Goal: Task Accomplishment & Management: Use online tool/utility

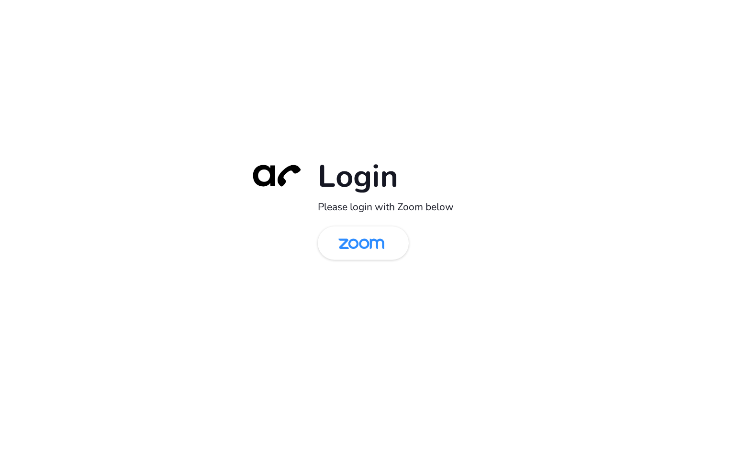
drag, startPoint x: 376, startPoint y: 241, endPoint x: 404, endPoint y: 206, distance: 44.2
click at [376, 241] on img at bounding box center [361, 243] width 66 height 31
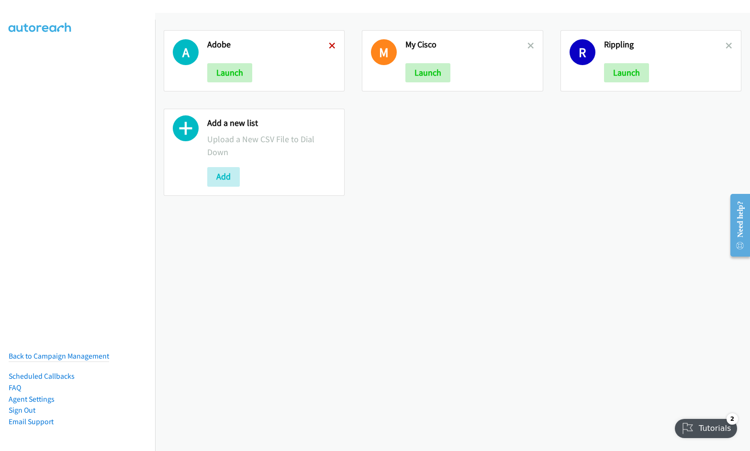
click at [331, 47] on icon at bounding box center [332, 46] width 7 height 7
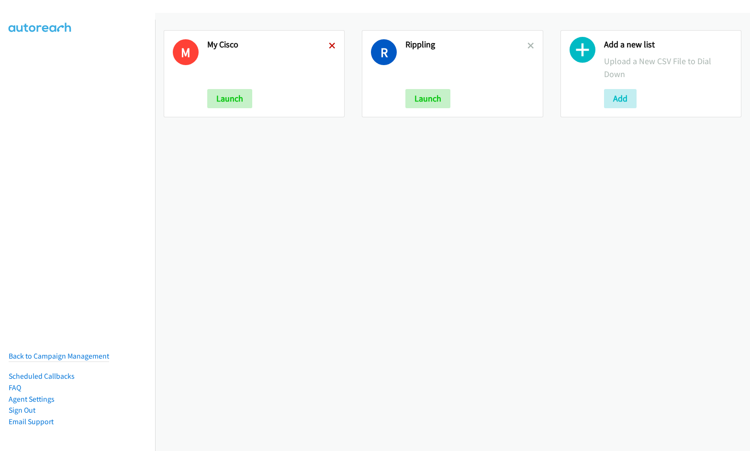
click at [329, 43] on icon at bounding box center [332, 46] width 7 height 7
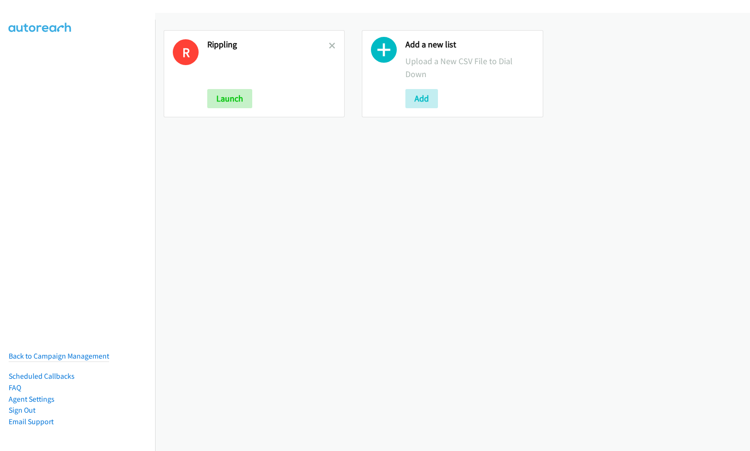
click at [330, 45] on icon at bounding box center [332, 46] width 7 height 7
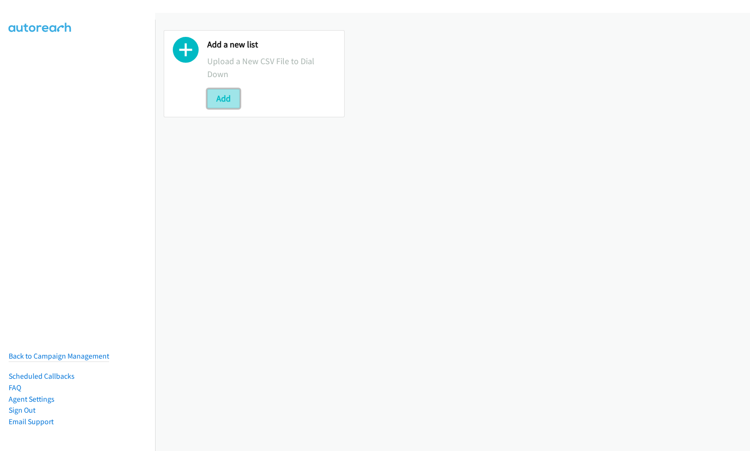
click at [225, 101] on button "Add" at bounding box center [223, 98] width 33 height 19
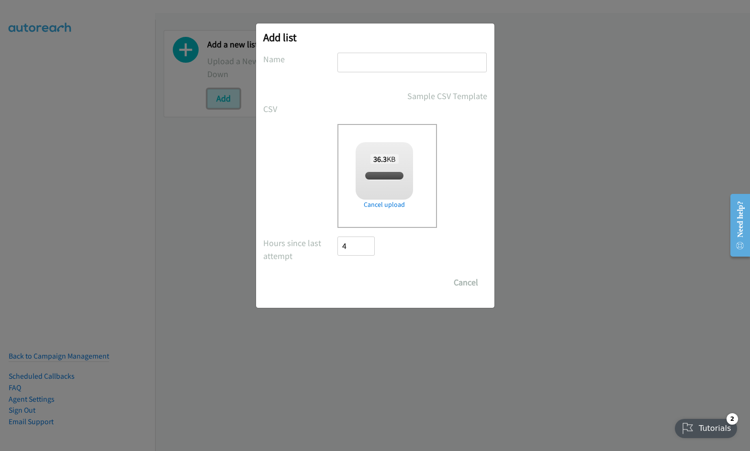
checkbox input "true"
click at [372, 59] on input "text" at bounding box center [411, 63] width 149 height 20
type input "Cisco"
click at [363, 283] on input "Save List" at bounding box center [363, 282] width 50 height 19
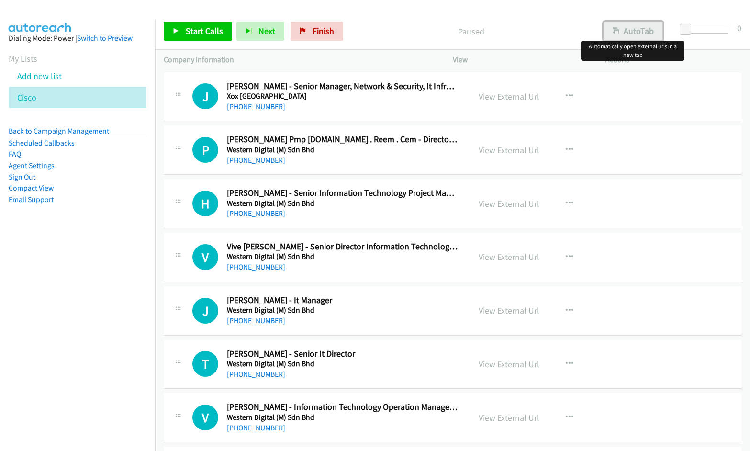
click at [639, 33] on button "AutoTab" at bounding box center [632, 31] width 59 height 19
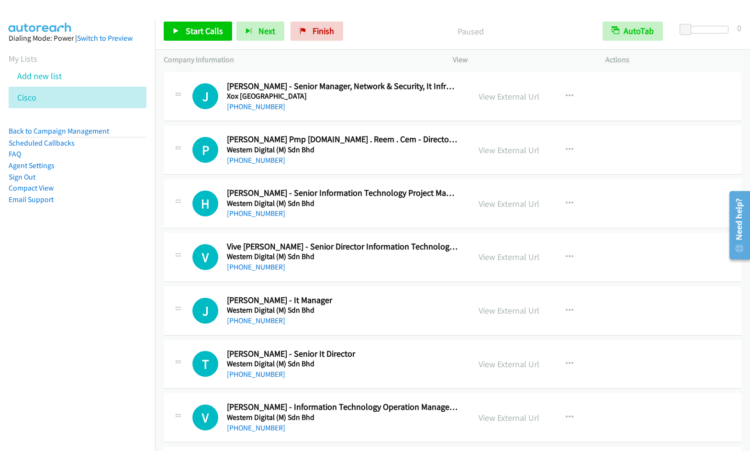
click at [100, 287] on nav "Dialing Mode: Power | Switch to Preview My Lists Add new list Cisco Back to Cam…" at bounding box center [78, 245] width 156 height 451
click at [206, 37] on link "Start Calls" at bounding box center [198, 31] width 68 height 19
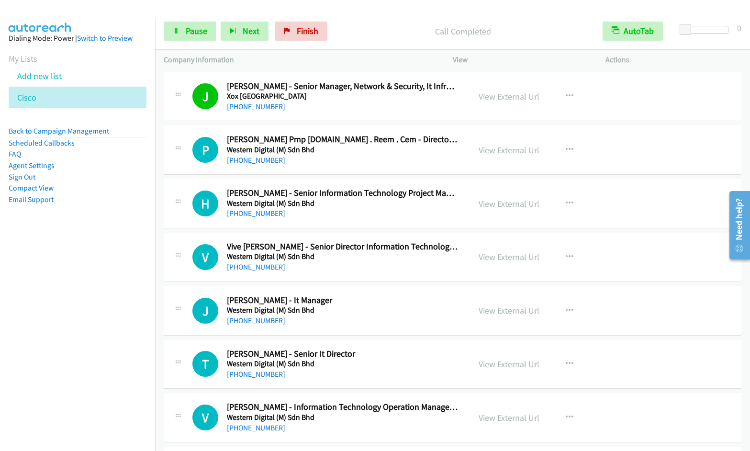
click at [43, 323] on nav "Dialing Mode: Power | Switch to Preview My Lists Add new list Cisco Back to Cam…" at bounding box center [78, 245] width 156 height 451
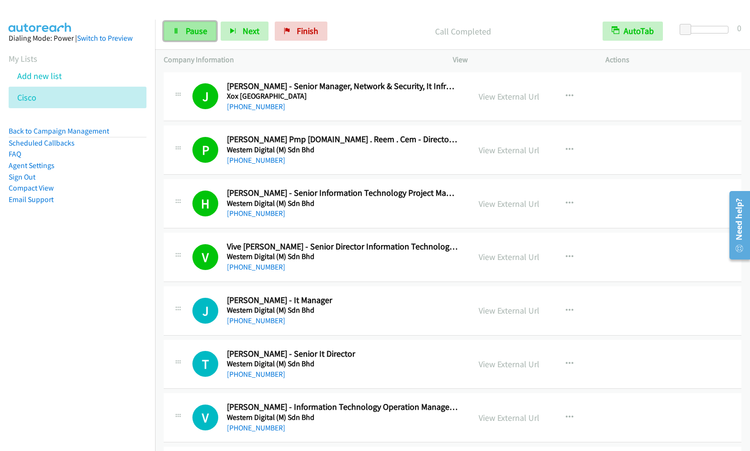
click at [183, 35] on link "Pause" at bounding box center [190, 31] width 53 height 19
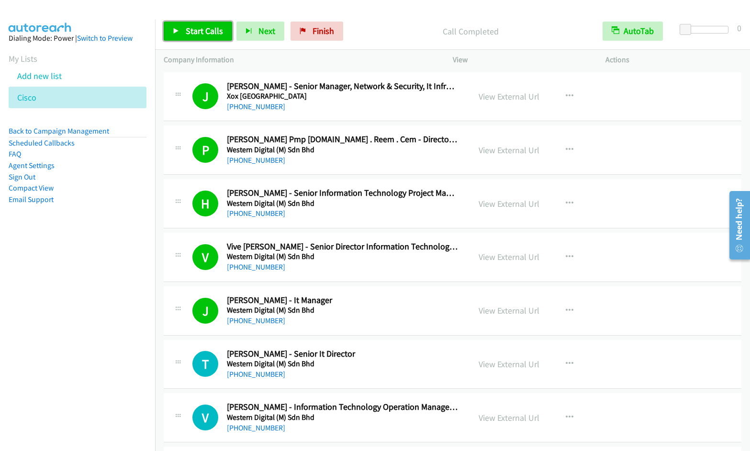
click at [202, 34] on span "Start Calls" at bounding box center [204, 30] width 37 height 11
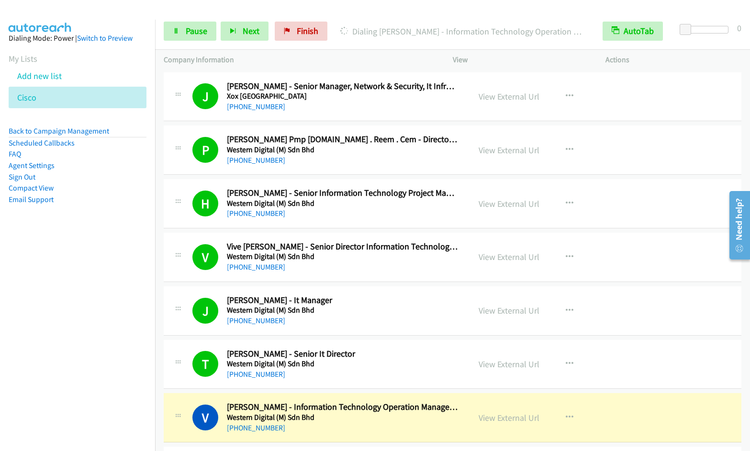
scroll to position [327, 0]
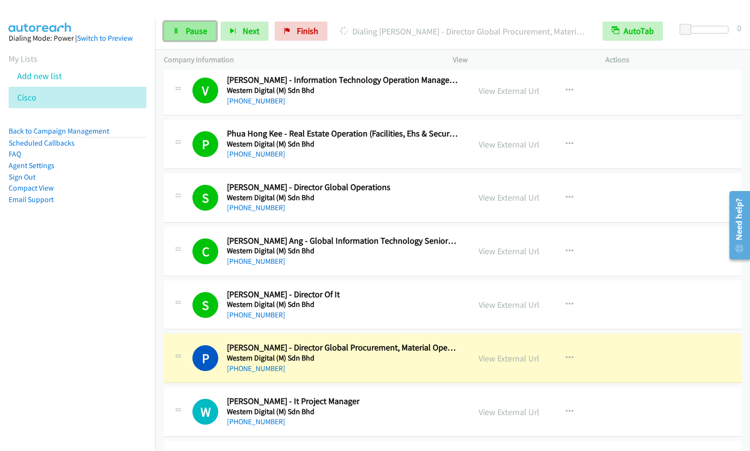
click at [195, 26] on span "Pause" at bounding box center [197, 30] width 22 height 11
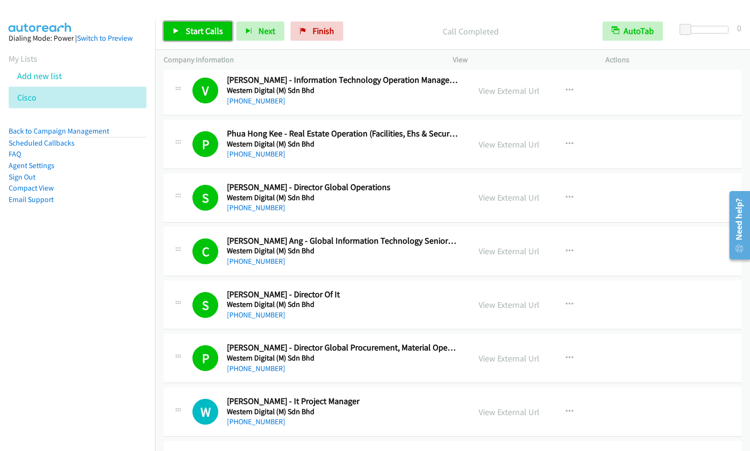
click at [197, 36] on link "Start Calls" at bounding box center [198, 31] width 68 height 19
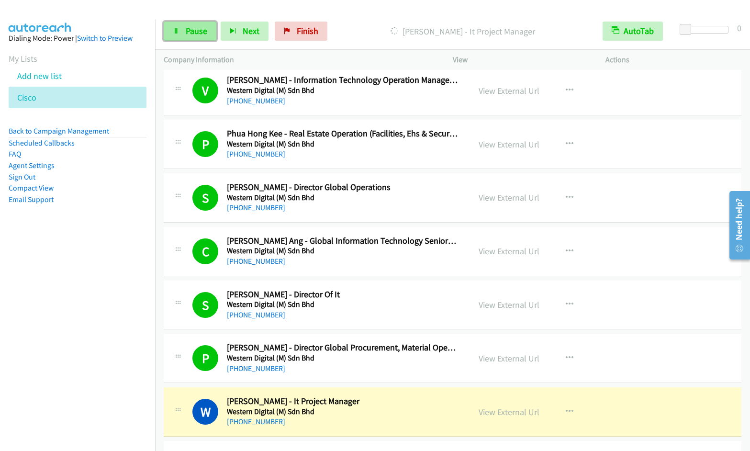
click at [192, 33] on span "Pause" at bounding box center [197, 30] width 22 height 11
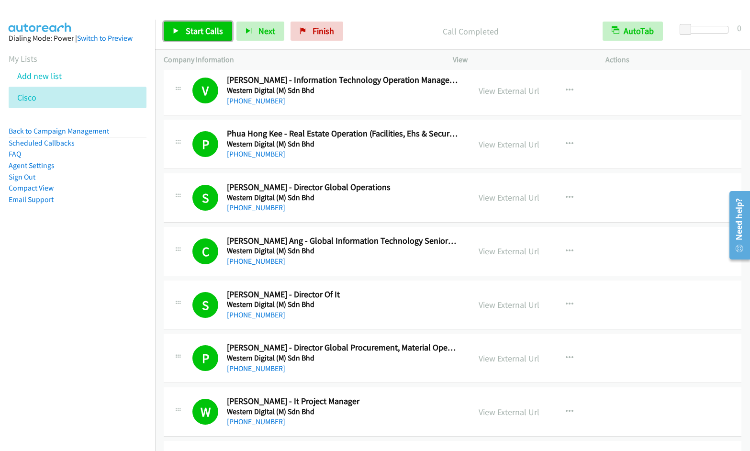
click at [191, 30] on span "Start Calls" at bounding box center [204, 30] width 37 height 11
drag, startPoint x: 181, startPoint y: 33, endPoint x: 191, endPoint y: 32, distance: 10.6
click at [181, 33] on link "Pause" at bounding box center [190, 31] width 53 height 19
click at [181, 30] on link "Start Calls" at bounding box center [198, 31] width 68 height 19
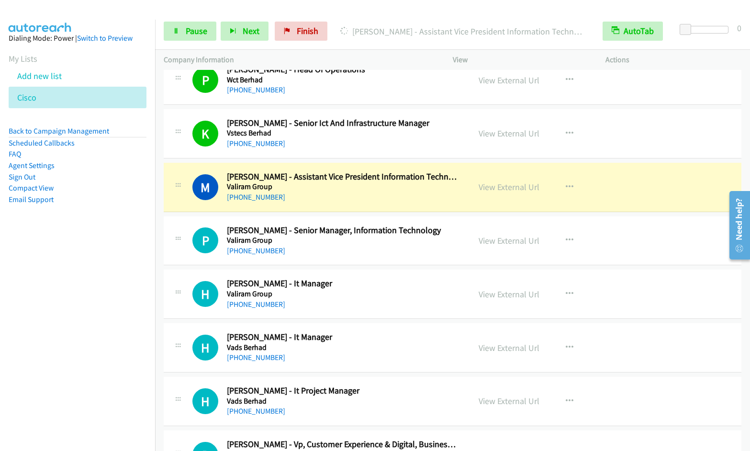
scroll to position [981, 0]
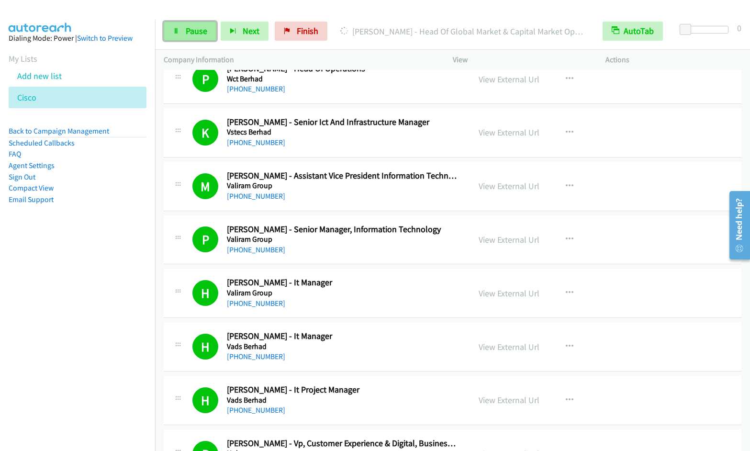
click at [190, 37] on link "Pause" at bounding box center [190, 31] width 53 height 19
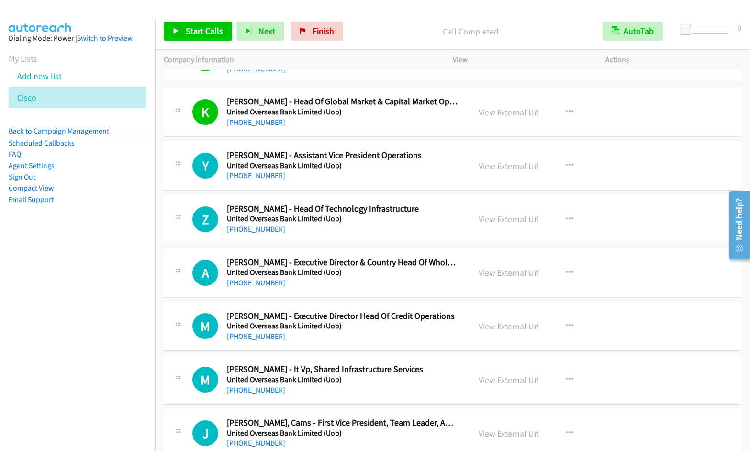
scroll to position [1769, 0]
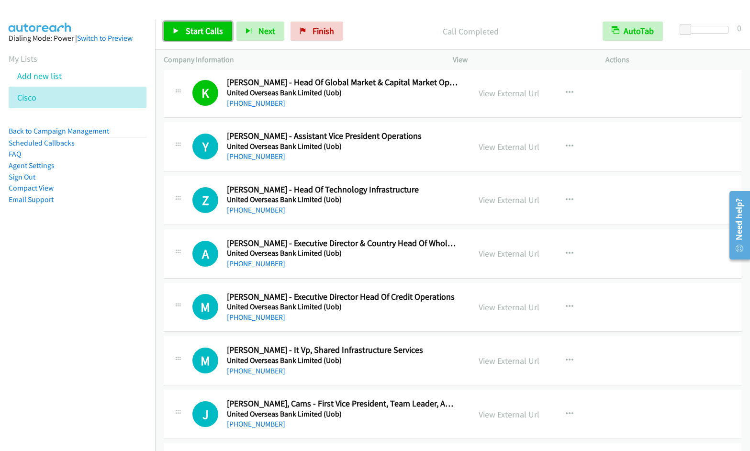
click at [188, 33] on span "Start Calls" at bounding box center [204, 30] width 37 height 11
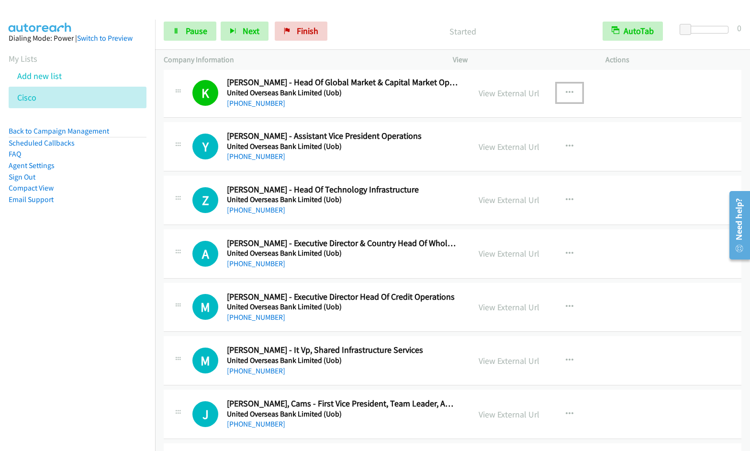
click at [566, 91] on icon "button" at bounding box center [570, 93] width 8 height 8
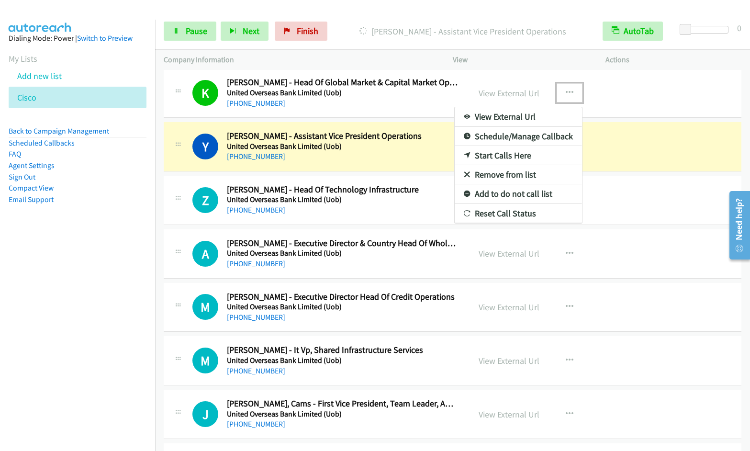
click at [521, 174] on link "Remove from list" at bounding box center [518, 174] width 127 height 19
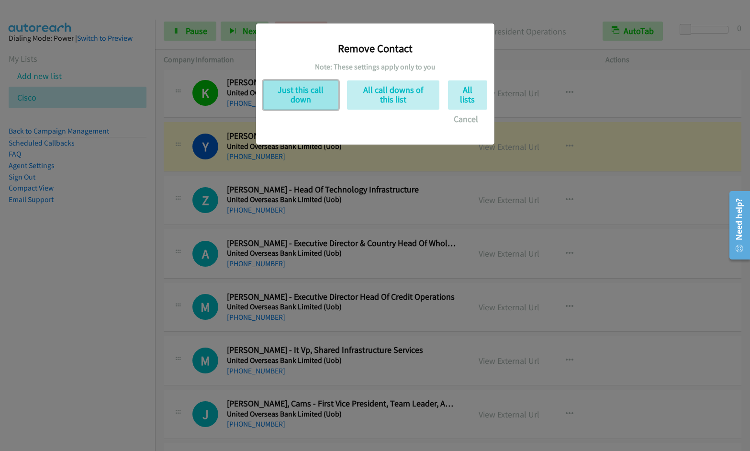
click at [300, 96] on button "Just this call down" at bounding box center [300, 94] width 75 height 29
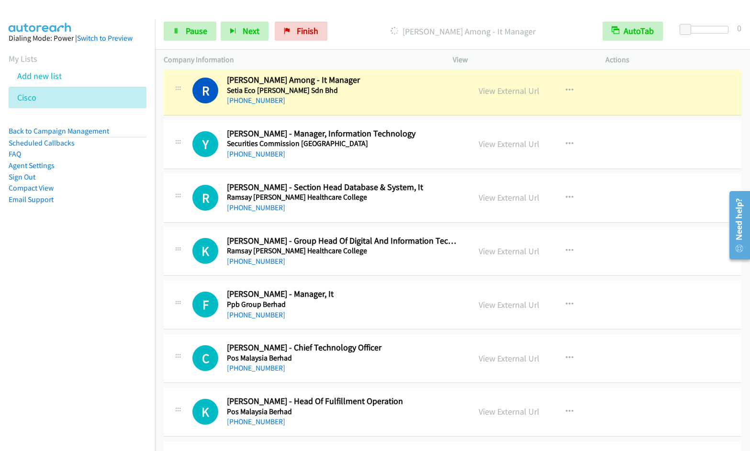
scroll to position [3532, 0]
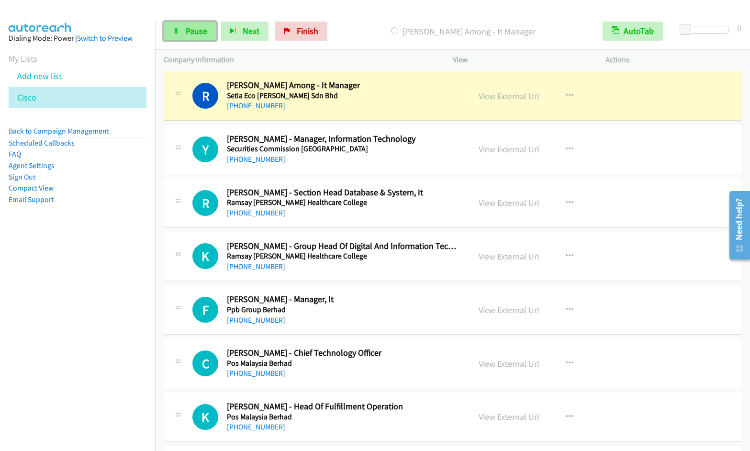
click at [188, 37] on link "Pause" at bounding box center [190, 31] width 53 height 19
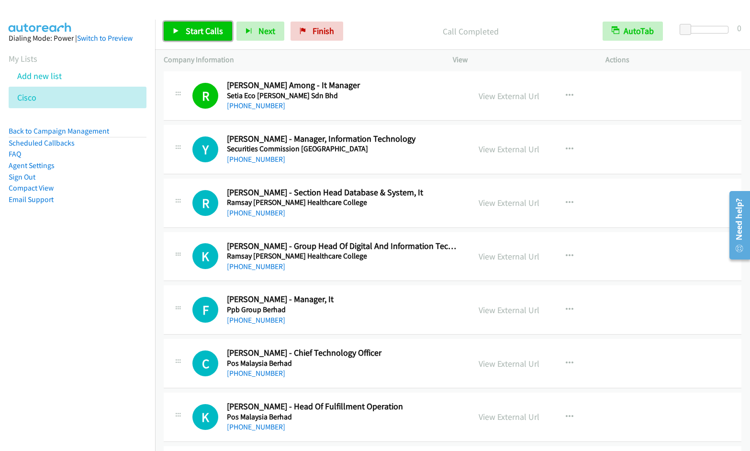
click at [187, 35] on span "Start Calls" at bounding box center [204, 30] width 37 height 11
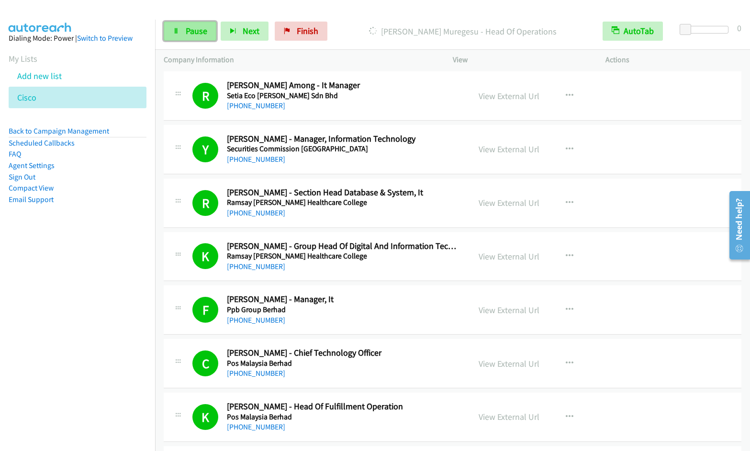
click at [196, 36] on span "Pause" at bounding box center [197, 30] width 22 height 11
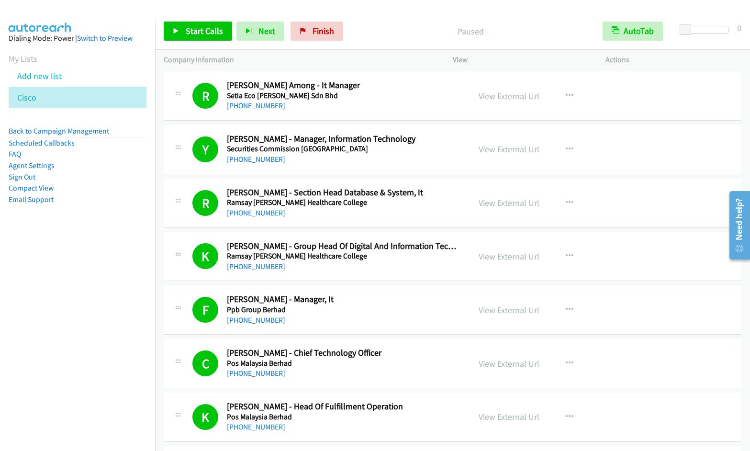
scroll to position [3859, 0]
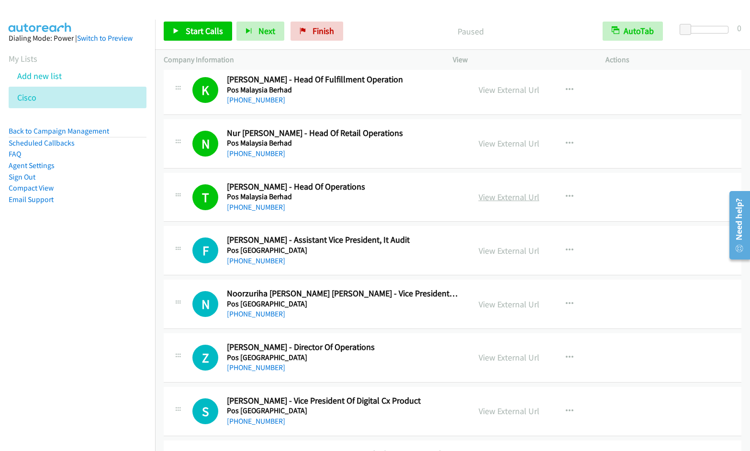
click at [507, 197] on link "View External Url" at bounding box center [509, 196] width 61 height 11
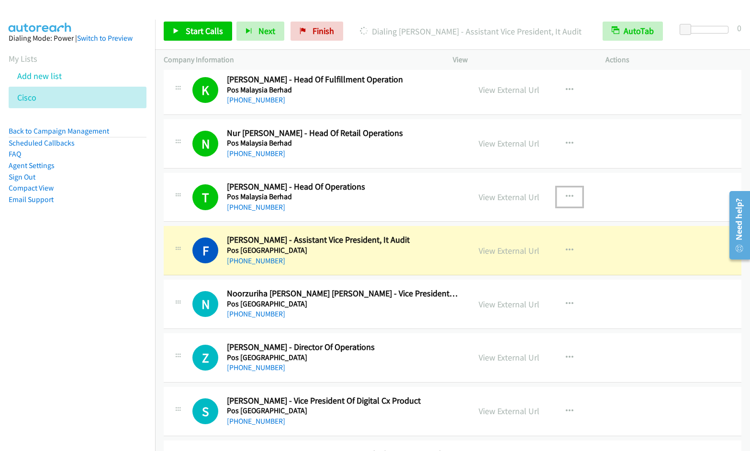
click at [567, 196] on icon "button" at bounding box center [570, 197] width 8 height 8
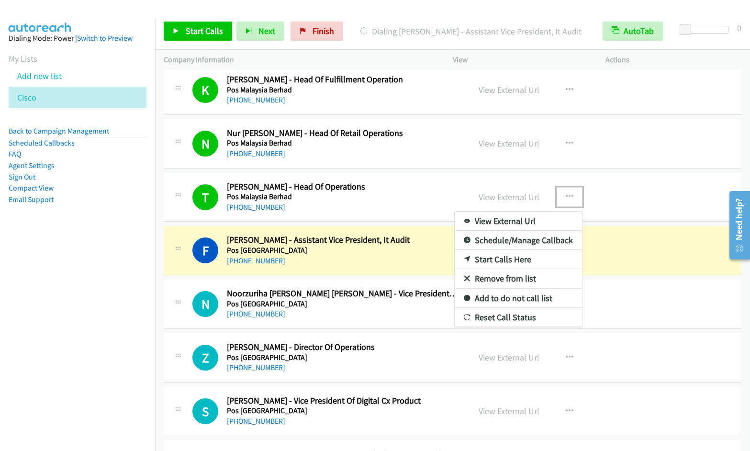
click at [509, 279] on link "Remove from list" at bounding box center [518, 278] width 127 height 19
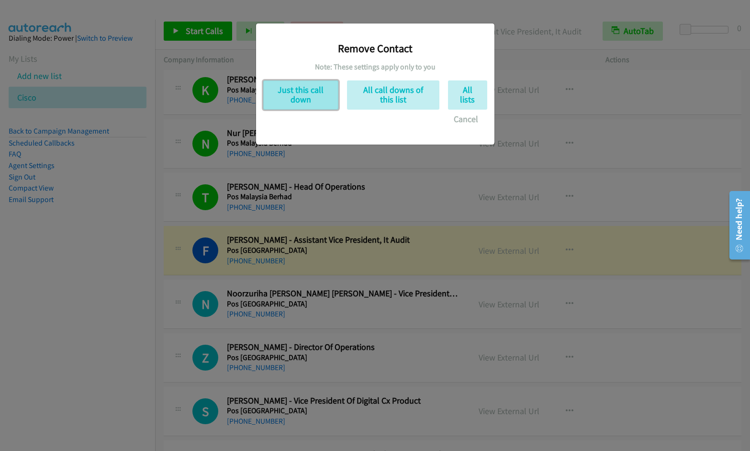
click at [294, 100] on button "Just this call down" at bounding box center [300, 94] width 75 height 29
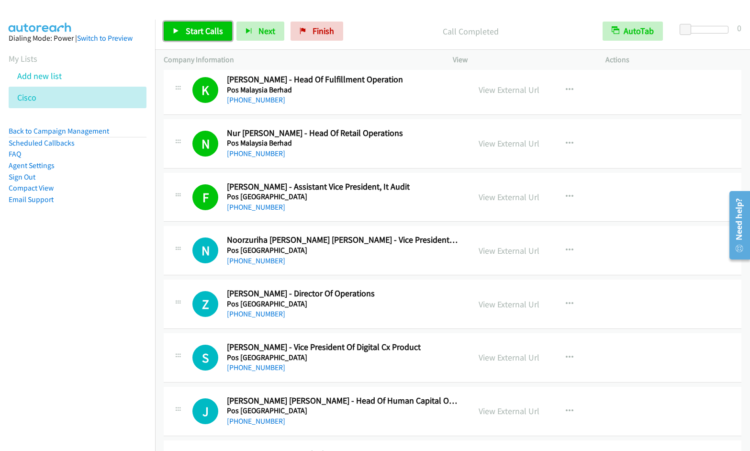
drag, startPoint x: 184, startPoint y: 28, endPoint x: 205, endPoint y: 32, distance: 20.9
click at [184, 28] on link "Start Calls" at bounding box center [198, 31] width 68 height 19
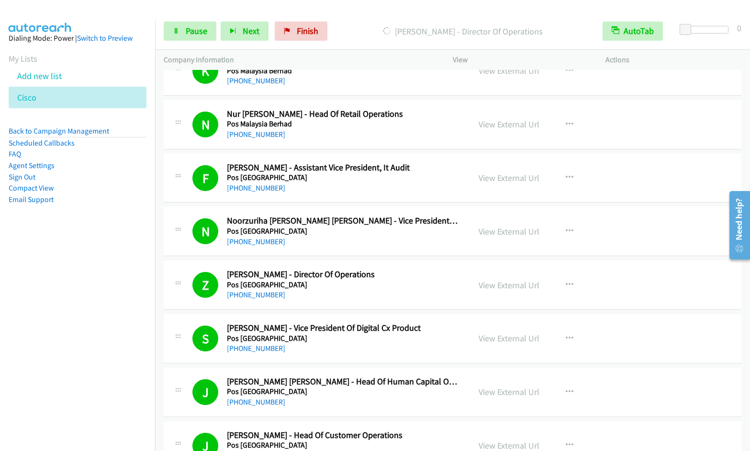
scroll to position [4205, 0]
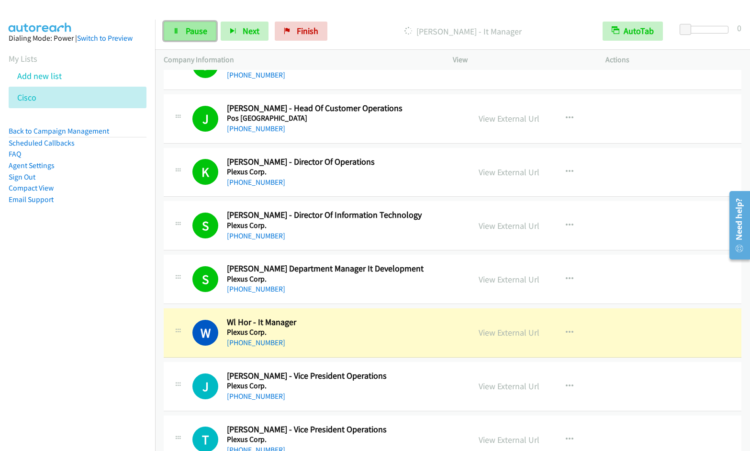
click at [184, 33] on link "Pause" at bounding box center [190, 31] width 53 height 19
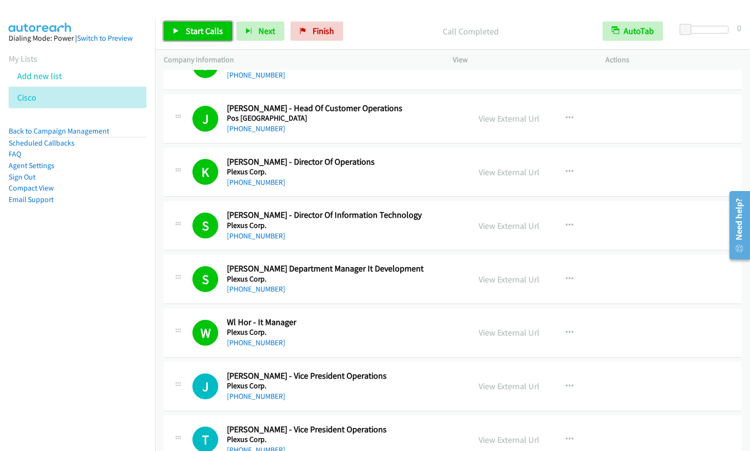
click at [201, 34] on span "Start Calls" at bounding box center [204, 30] width 37 height 11
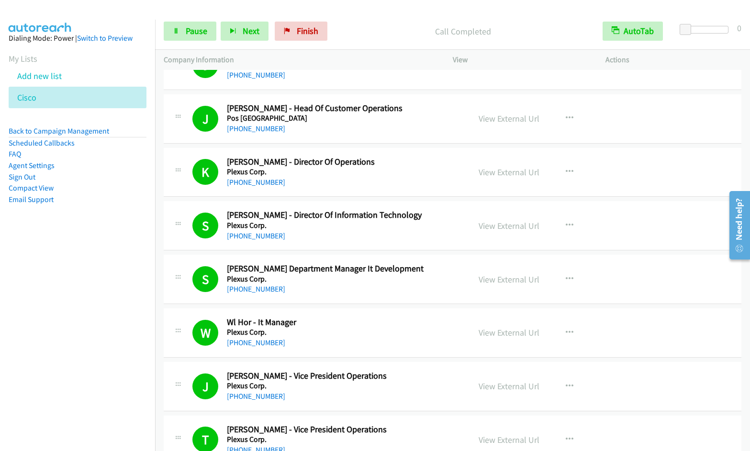
scroll to position [4532, 0]
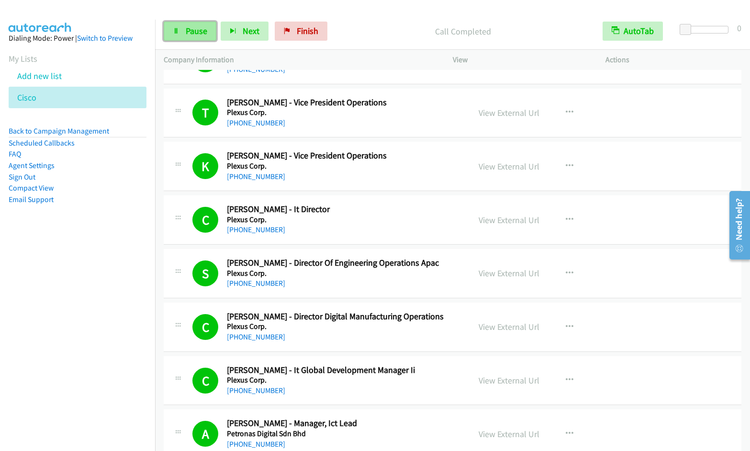
click at [200, 36] on link "Pause" at bounding box center [190, 31] width 53 height 19
click at [192, 31] on span "Start Calls" at bounding box center [204, 30] width 37 height 11
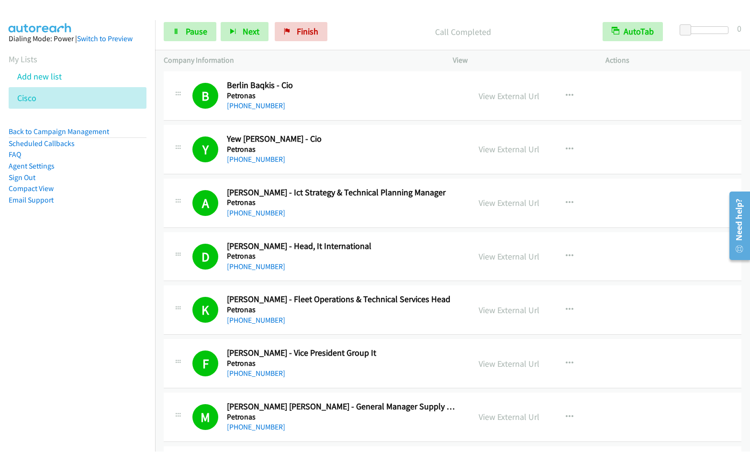
scroll to position [5839, 0]
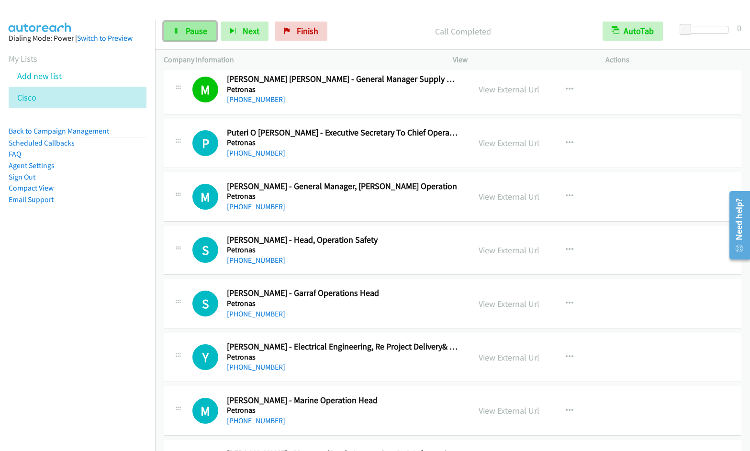
click at [189, 29] on span "Pause" at bounding box center [197, 30] width 22 height 11
click at [194, 35] on span "Start Calls" at bounding box center [204, 30] width 37 height 11
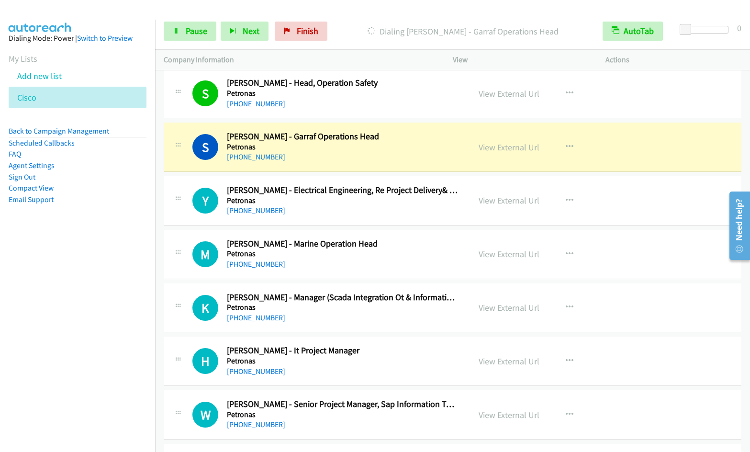
scroll to position [6017, 0]
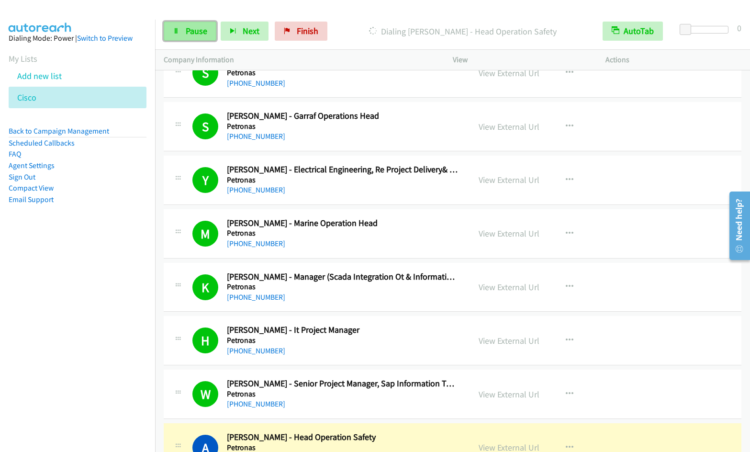
click at [195, 32] on span "Pause" at bounding box center [197, 30] width 22 height 11
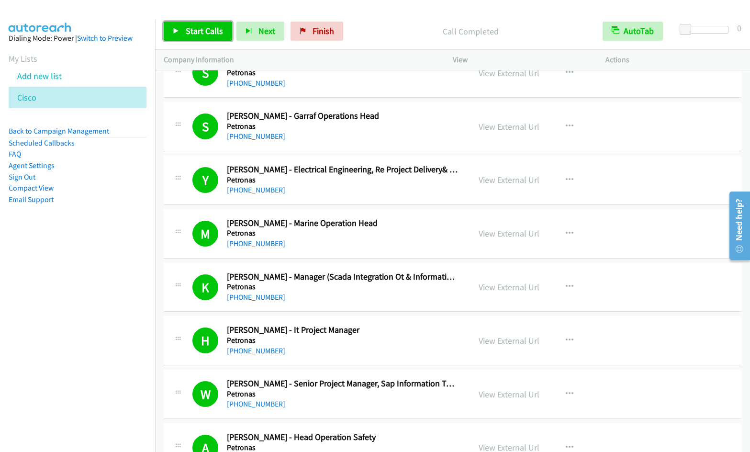
click at [198, 34] on span "Start Calls" at bounding box center [204, 30] width 37 height 11
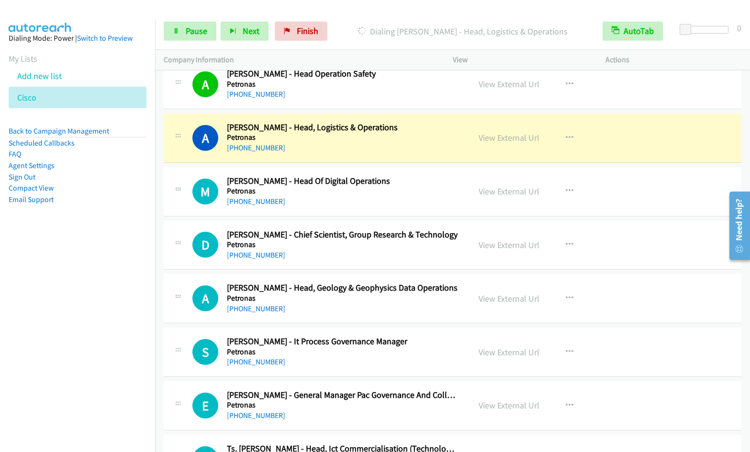
scroll to position [6399, 0]
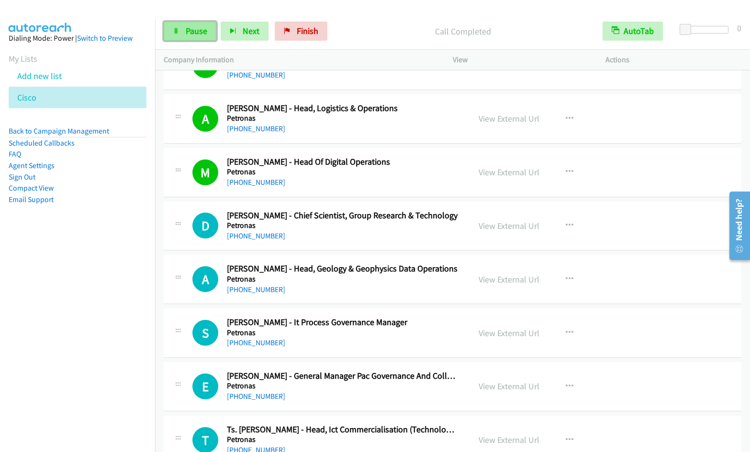
click at [178, 26] on link "Pause" at bounding box center [190, 31] width 53 height 19
click at [188, 32] on span "Start Calls" at bounding box center [204, 30] width 37 height 11
click at [179, 41] on link "Pause" at bounding box center [190, 31] width 53 height 19
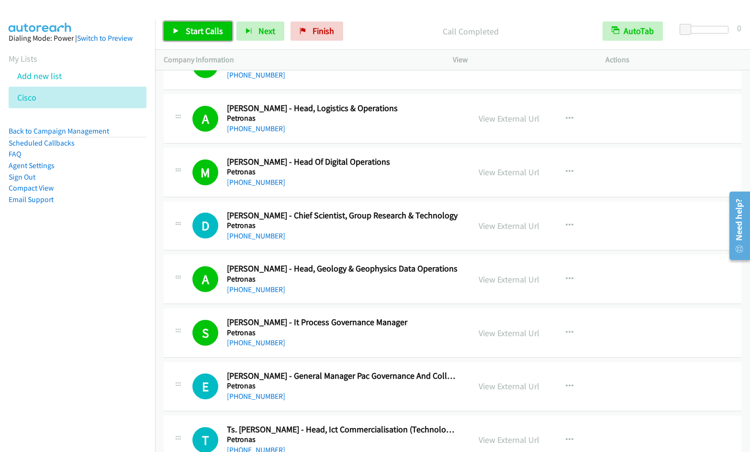
click at [199, 31] on span "Start Calls" at bounding box center [204, 30] width 37 height 11
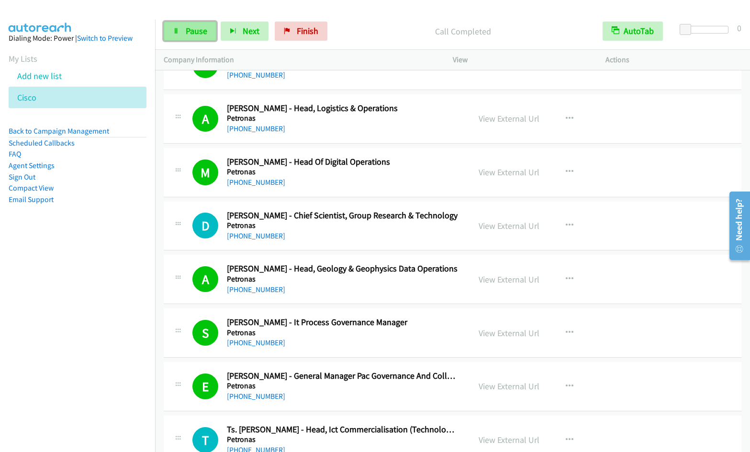
click at [186, 32] on span "Pause" at bounding box center [197, 30] width 22 height 11
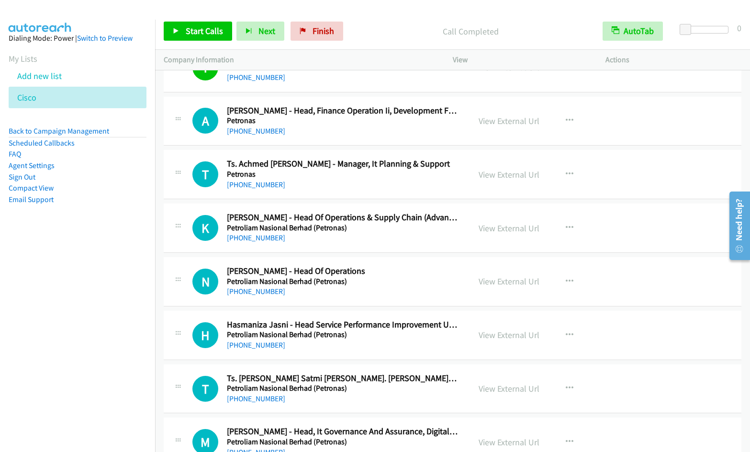
scroll to position [6791, 0]
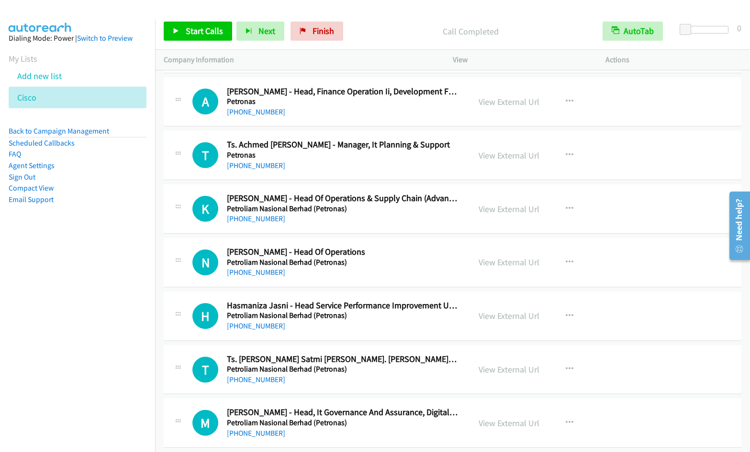
click at [61, 303] on nav "Dialing Mode: Power | Switch to Preview My Lists Add new list Cisco Back to Cam…" at bounding box center [78, 246] width 156 height 452
click at [94, 267] on nav "Dialing Mode: Power | Switch to Preview My Lists Add new list Cisco Back to Cam…" at bounding box center [78, 246] width 156 height 452
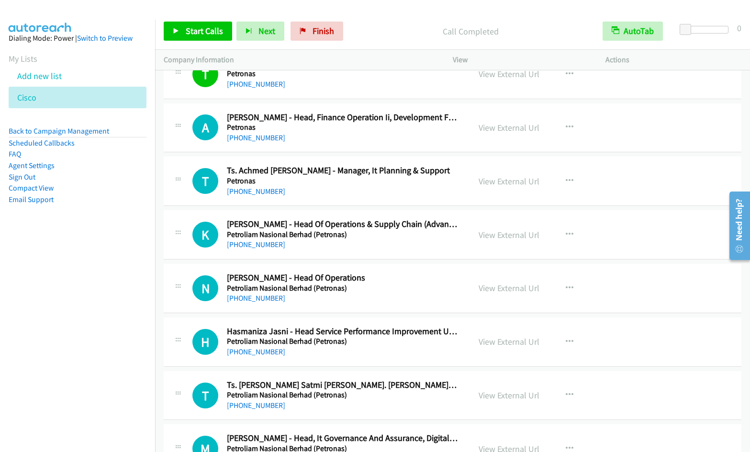
scroll to position [6770, 0]
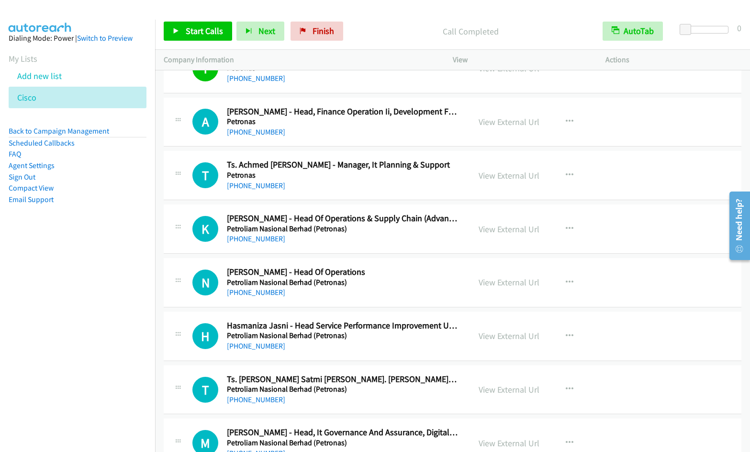
click at [74, 290] on nav "Dialing Mode: Power | Switch to Preview My Lists Add new list Cisco Back to Cam…" at bounding box center [78, 246] width 156 height 452
click at [191, 26] on span "Start Calls" at bounding box center [204, 30] width 37 height 11
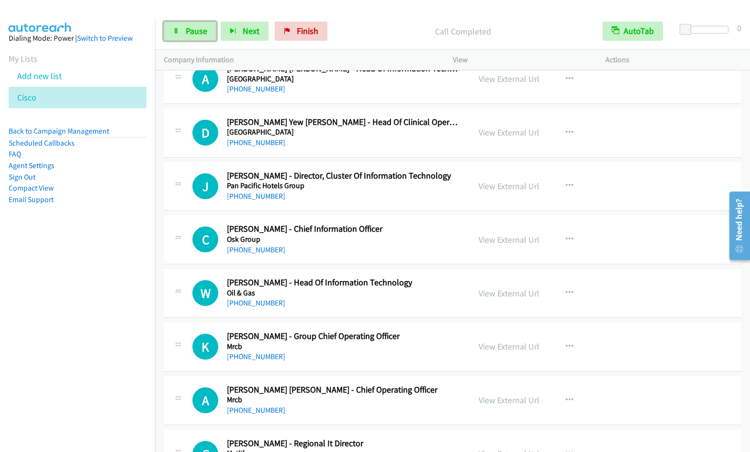
scroll to position [7790, 0]
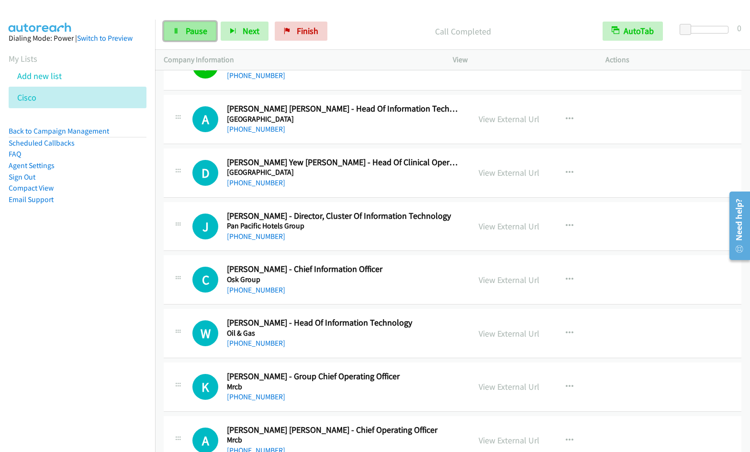
click at [191, 36] on link "Pause" at bounding box center [190, 31] width 53 height 19
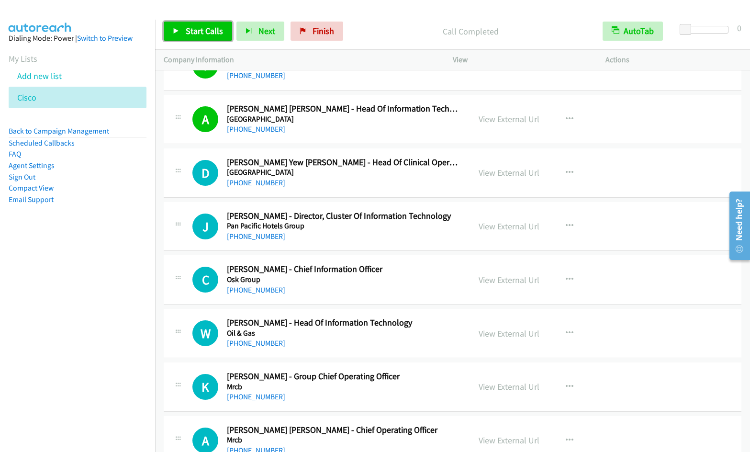
click at [184, 31] on link "Start Calls" at bounding box center [198, 31] width 68 height 19
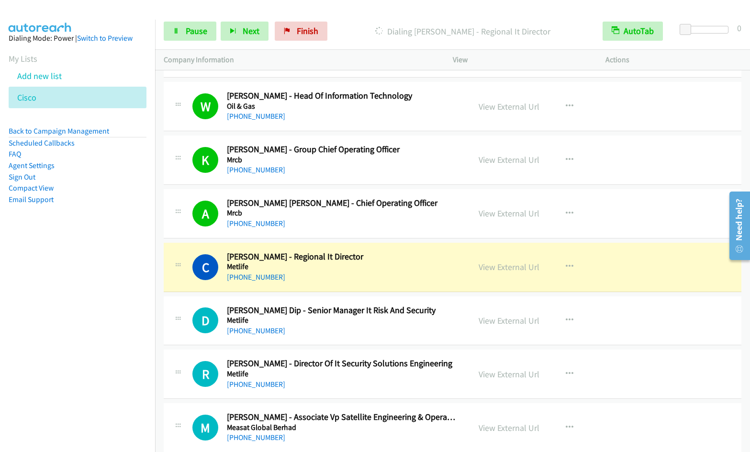
scroll to position [8084, 0]
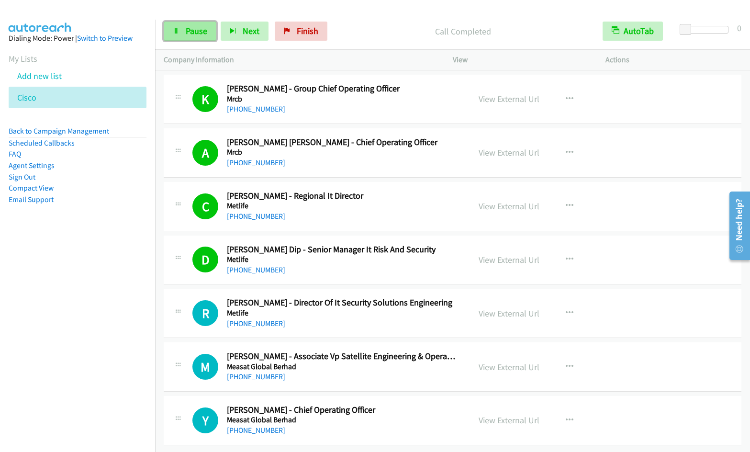
click at [195, 33] on span "Pause" at bounding box center [197, 30] width 22 height 11
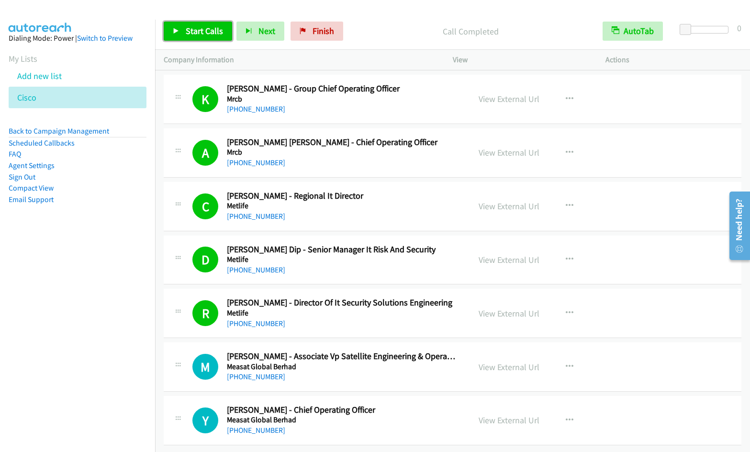
click at [192, 28] on span "Start Calls" at bounding box center [204, 30] width 37 height 11
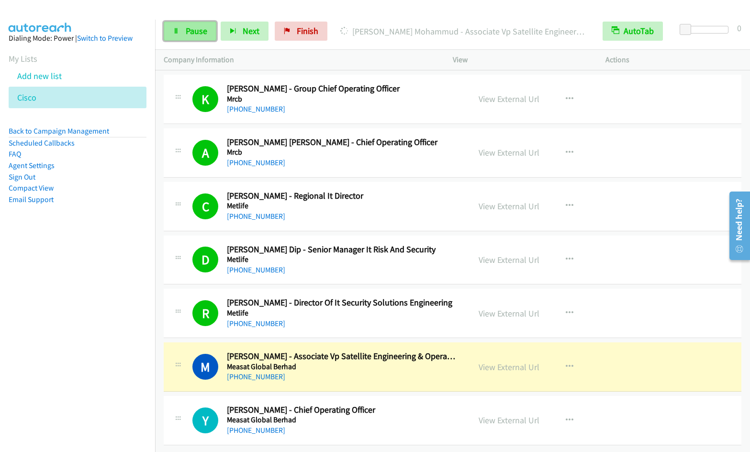
click at [191, 31] on span "Pause" at bounding box center [197, 30] width 22 height 11
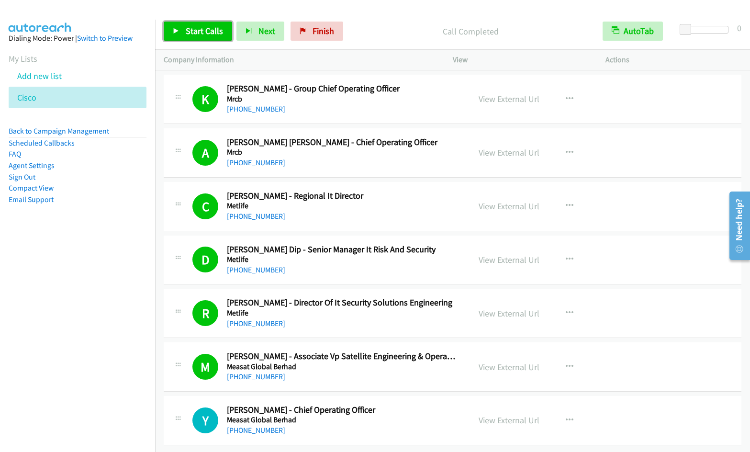
drag, startPoint x: 201, startPoint y: 36, endPoint x: 233, endPoint y: 27, distance: 33.3
click at [201, 36] on link "Start Calls" at bounding box center [198, 31] width 68 height 19
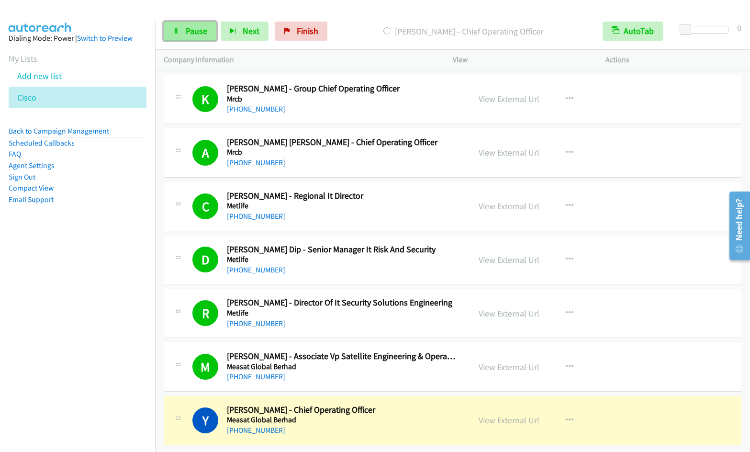
click at [189, 28] on span "Pause" at bounding box center [197, 30] width 22 height 11
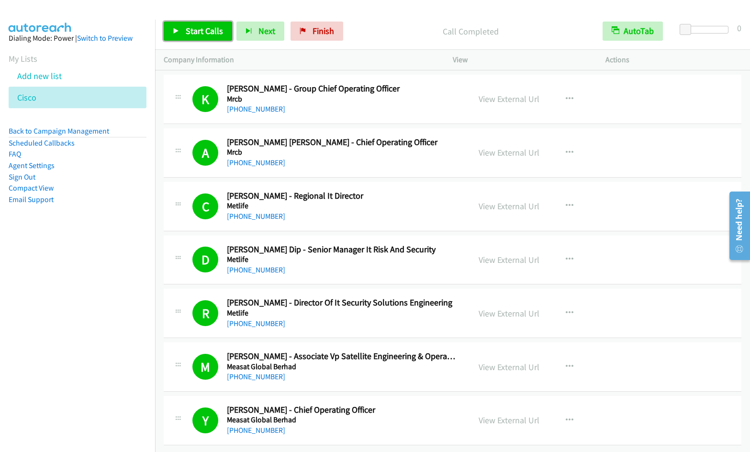
click at [193, 29] on span "Start Calls" at bounding box center [204, 30] width 37 height 11
click at [192, 33] on span "Pause" at bounding box center [197, 30] width 22 height 11
click at [194, 32] on span "Start Calls" at bounding box center [204, 30] width 37 height 11
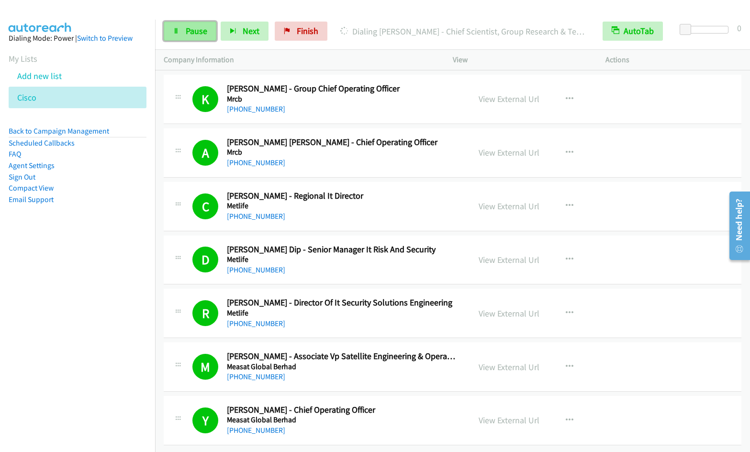
click at [184, 32] on link "Pause" at bounding box center [190, 31] width 53 height 19
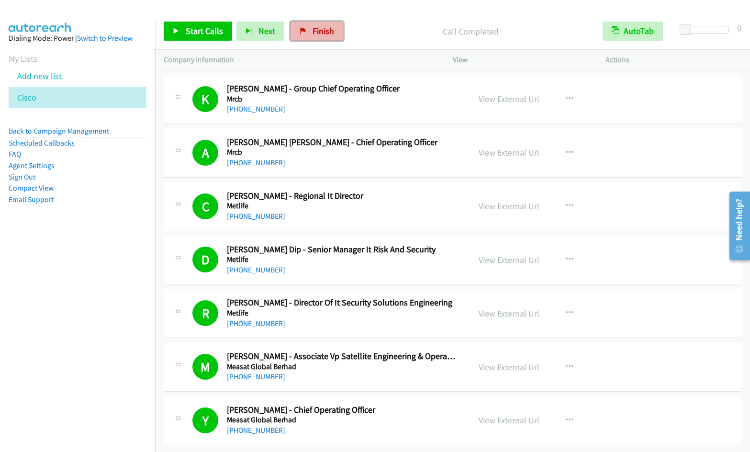
click at [319, 30] on span "Finish" at bounding box center [323, 30] width 22 height 11
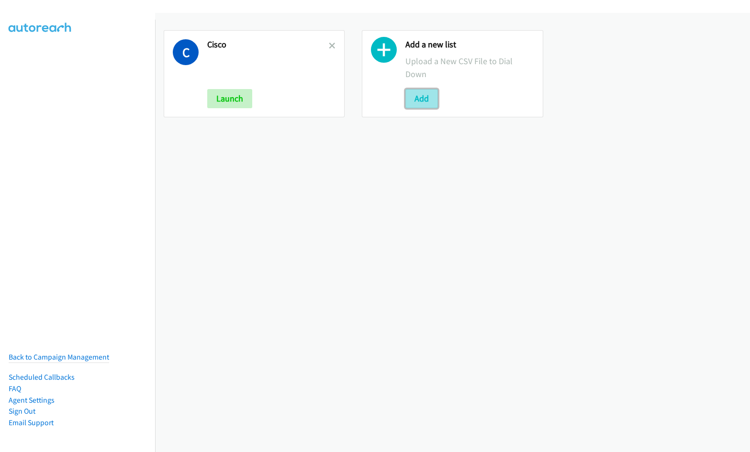
click at [426, 95] on button "Add" at bounding box center [421, 98] width 33 height 19
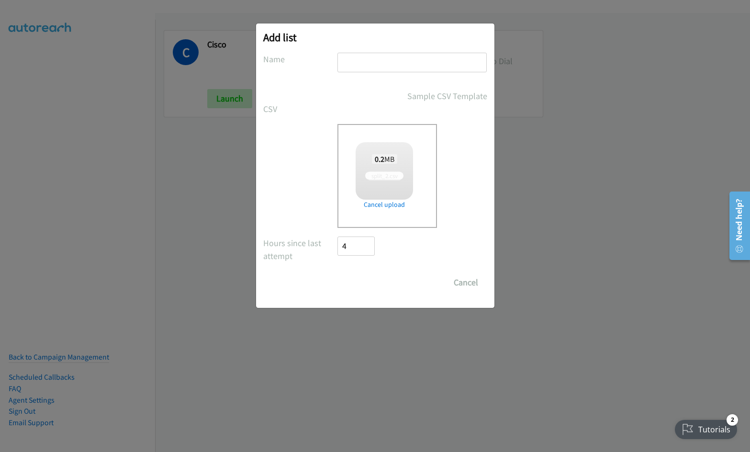
click at [377, 59] on input "text" at bounding box center [411, 63] width 149 height 20
checkbox input "true"
type input "Split 2"
click at [359, 280] on input "Save List" at bounding box center [363, 282] width 50 height 19
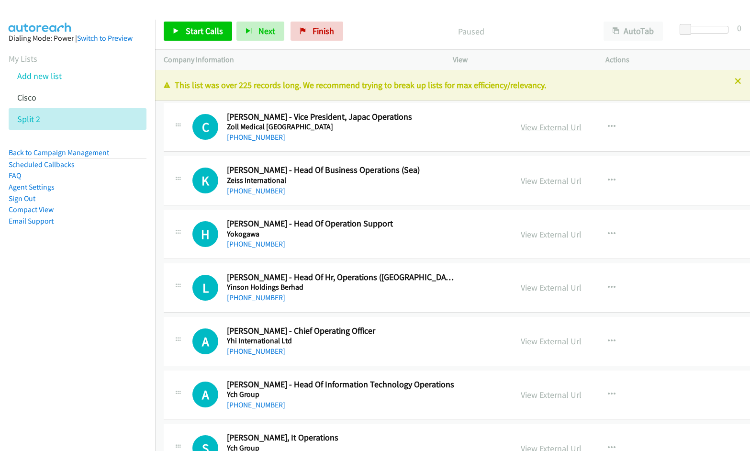
click at [547, 128] on link "View External Url" at bounding box center [577, 127] width 61 height 11
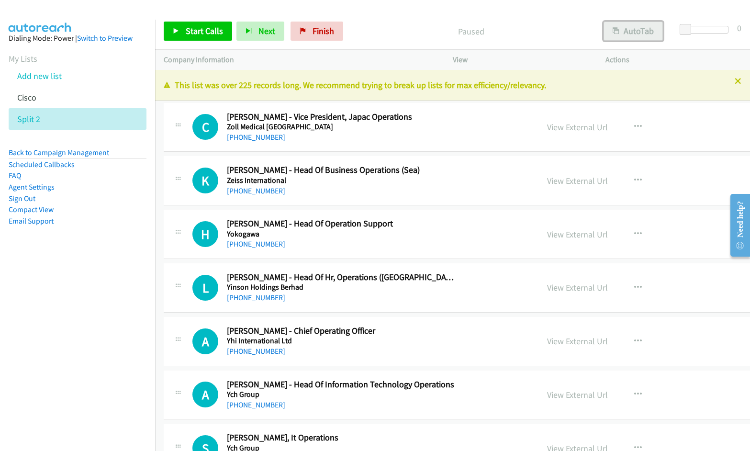
click at [639, 34] on button "AutoTab" at bounding box center [632, 31] width 59 height 19
click at [625, 127] on button "button" at bounding box center [638, 126] width 26 height 19
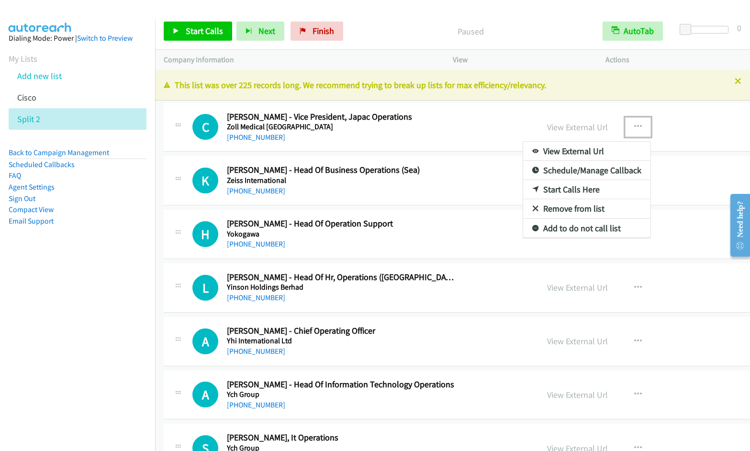
click at [529, 188] on link "Start Calls Here" at bounding box center [586, 189] width 127 height 19
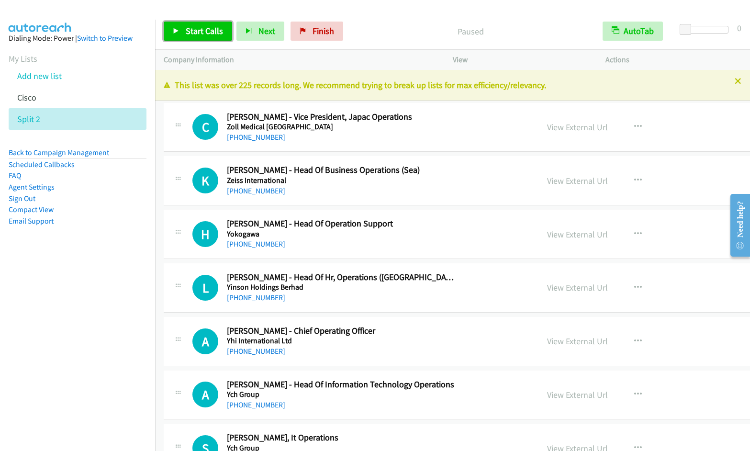
click at [188, 31] on span "Start Calls" at bounding box center [204, 30] width 37 height 11
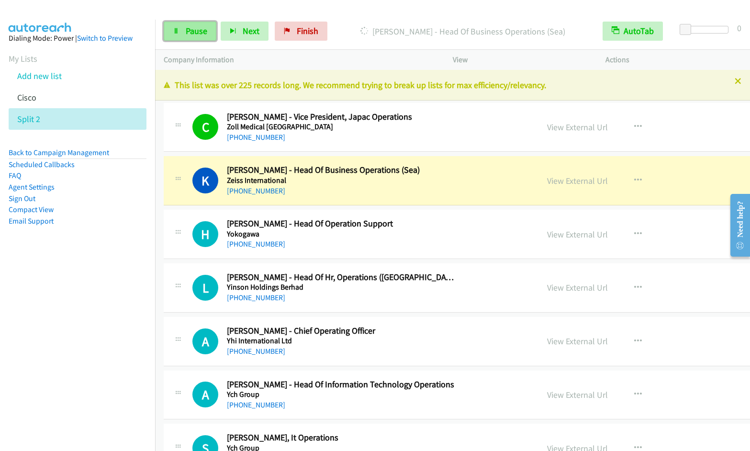
click at [189, 35] on span "Pause" at bounding box center [197, 30] width 22 height 11
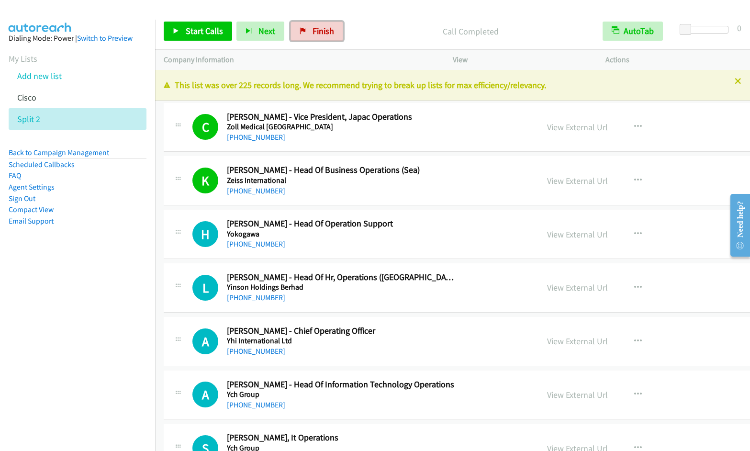
drag, startPoint x: 307, startPoint y: 35, endPoint x: 408, endPoint y: 47, distance: 101.1
click at [307, 35] on link "Finish" at bounding box center [316, 31] width 53 height 19
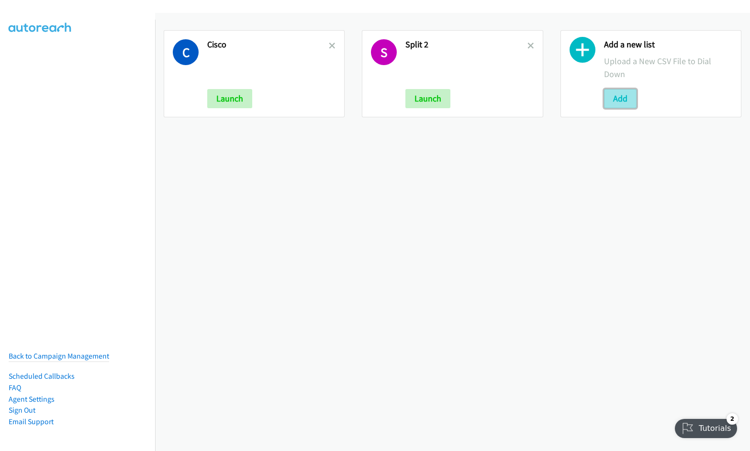
click at [614, 103] on button "Add" at bounding box center [620, 98] width 33 height 19
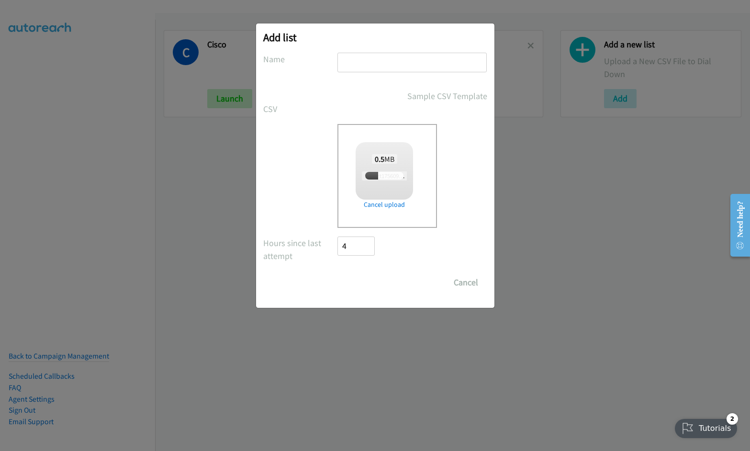
click at [380, 63] on input "text" at bounding box center [411, 63] width 149 height 20
type input "TH"
checkbox input "true"
type input "TH"
click at [338, 273] on input "Save List" at bounding box center [363, 282] width 50 height 19
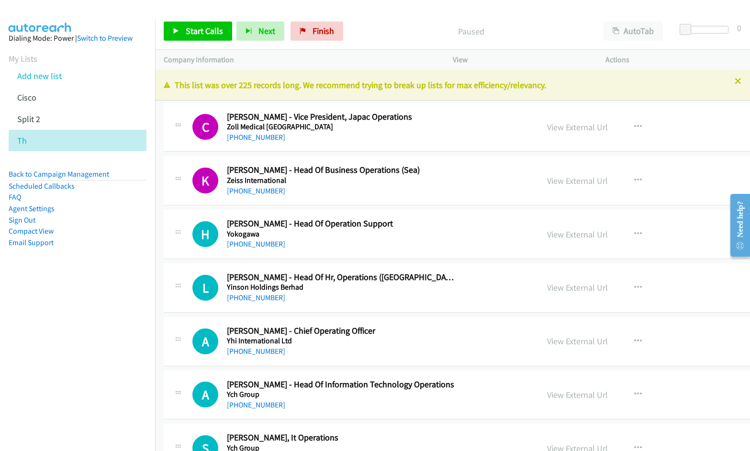
click at [99, 302] on nav "Dialing Mode: Power | Switch to Preview My Lists Add new list [GEOGRAPHIC_DATA]…" at bounding box center [78, 245] width 156 height 451
click at [44, 345] on nav "Dialing Mode: Power | Switch to Preview My Lists Add new list [GEOGRAPHIC_DATA]…" at bounding box center [78, 245] width 156 height 451
click at [27, 119] on link "Split 2" at bounding box center [28, 118] width 23 height 11
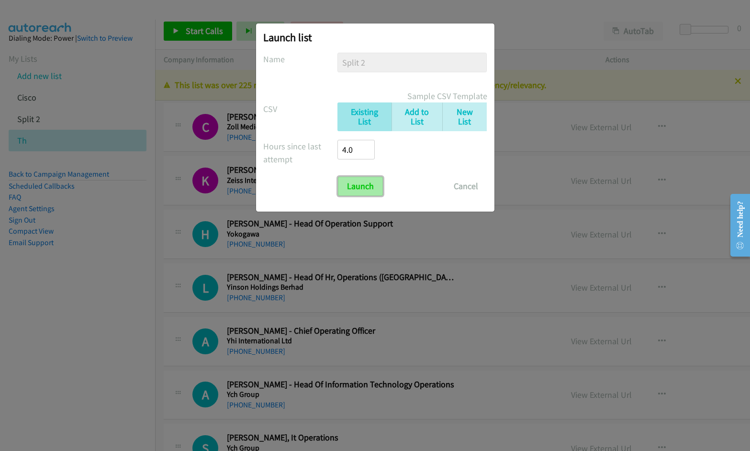
click at [365, 190] on input "Launch" at bounding box center [360, 186] width 45 height 19
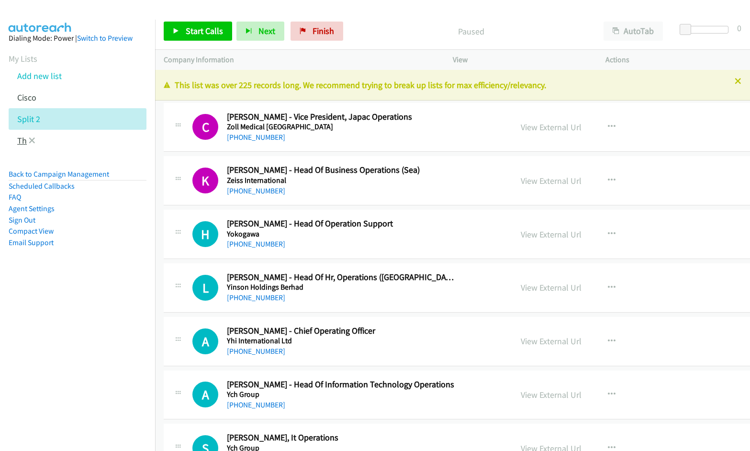
click at [20, 141] on link "Th" at bounding box center [22, 140] width 10 height 11
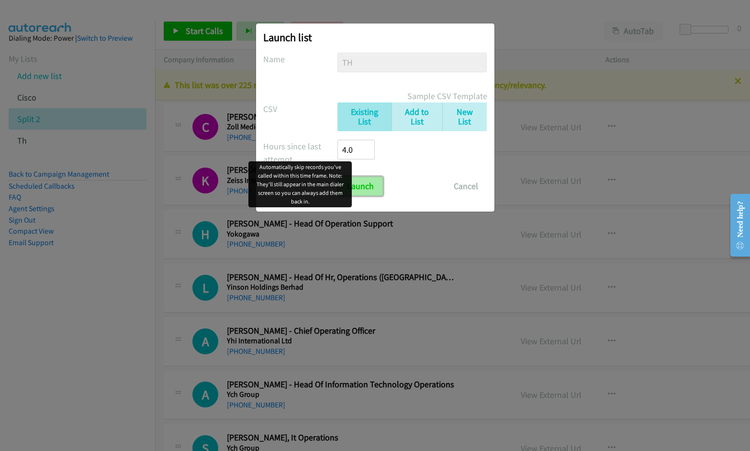
click at [359, 190] on input "Launch" at bounding box center [360, 186] width 45 height 19
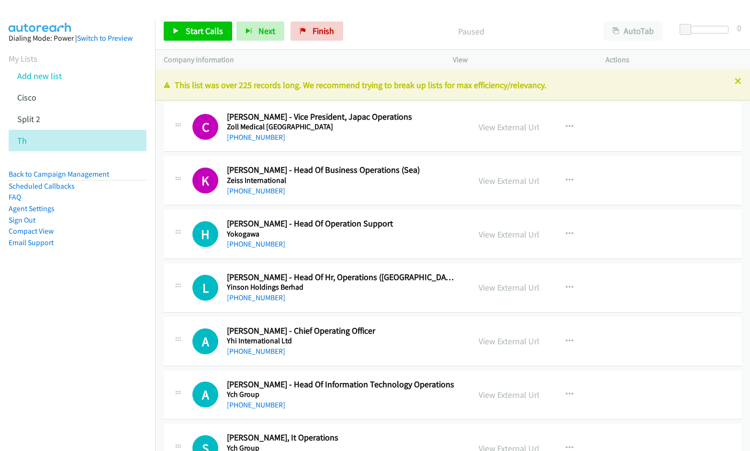
click at [98, 371] on nav "Dialing Mode: Power | Switch to Preview My Lists Add new list [GEOGRAPHIC_DATA]…" at bounding box center [78, 245] width 156 height 451
